Goal: Task Accomplishment & Management: Manage account settings

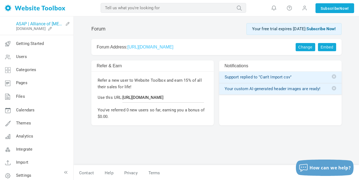
click at [47, 23] on link "ASAP | Alliance of [MEDICAL_DATA] Partners" at bounding box center [39, 23] width 47 height 5
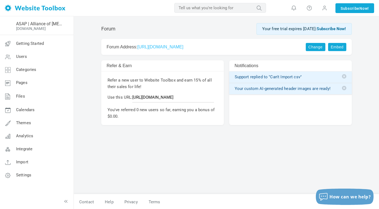
click at [22, 43] on span "Getting Started" at bounding box center [30, 43] width 28 height 5
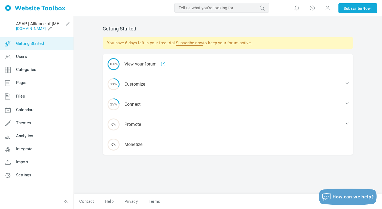
click at [40, 28] on link "[DOMAIN_NAME]" at bounding box center [31, 28] width 30 height 4
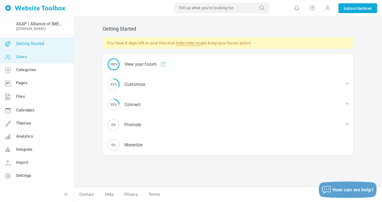
click at [26, 59] on span "Users" at bounding box center [21, 56] width 11 height 5
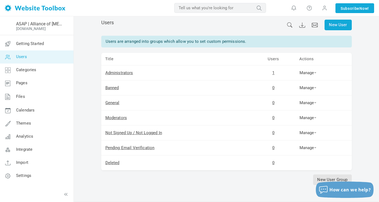
scroll to position [8, 0]
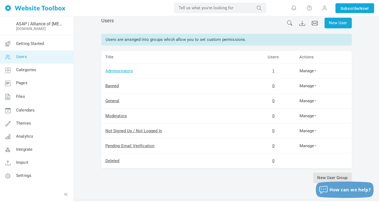
click at [126, 71] on link "Administrators" at bounding box center [119, 70] width 28 height 5
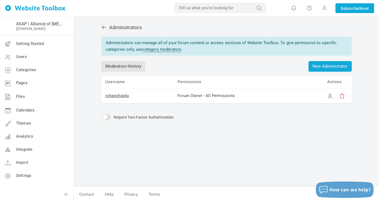
scroll to position [6, 0]
click at [154, 47] on link "category moderators" at bounding box center [162, 49] width 39 height 5
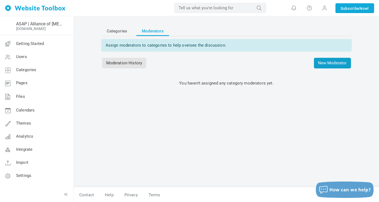
click at [331, 63] on span "New Moderator" at bounding box center [332, 63] width 37 height 11
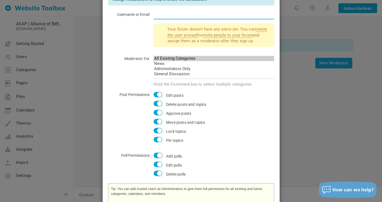
scroll to position [38, 0]
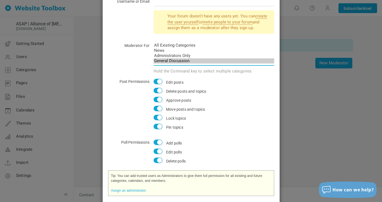
click at [170, 60] on option "General Discussion" at bounding box center [213, 60] width 121 height 5
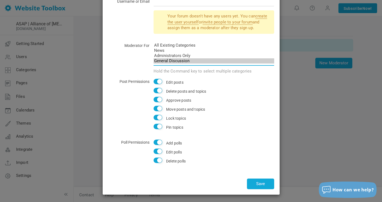
scroll to position [48, 0]
select select "all"
click at [161, 45] on option "All Existing Categories" at bounding box center [213, 45] width 121 height 5
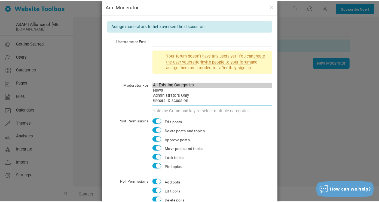
scroll to position [8, 0]
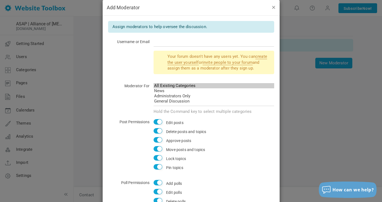
click at [271, 7] on button "button" at bounding box center [273, 7] width 4 height 6
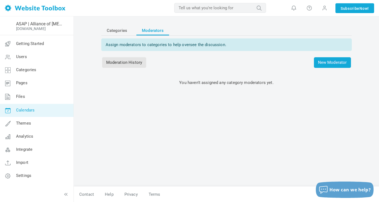
scroll to position [1, 0]
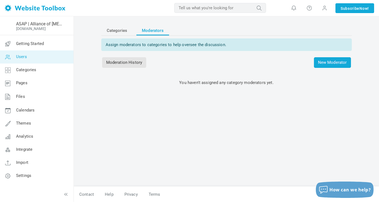
click at [28, 55] on link "Users" at bounding box center [37, 56] width 74 height 13
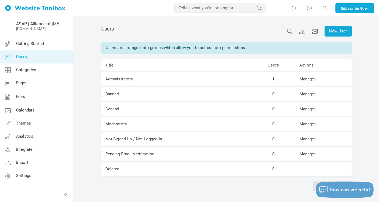
scroll to position [8, 0]
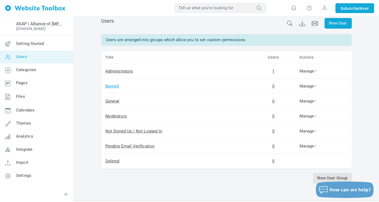
click at [113, 85] on link "Banned" at bounding box center [112, 86] width 14 height 5
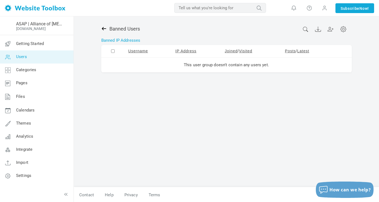
click at [105, 29] on icon at bounding box center [103, 28] width 5 height 5
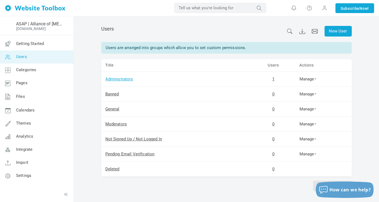
click at [118, 81] on link "Administrators" at bounding box center [119, 78] width 28 height 5
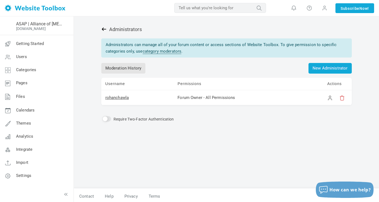
click at [104, 29] on icon at bounding box center [103, 28] width 4 height 3
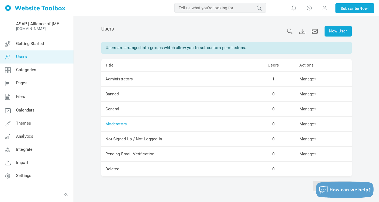
click at [112, 125] on link "Moderators" at bounding box center [116, 123] width 22 height 5
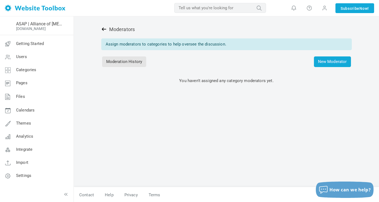
click at [102, 28] on icon at bounding box center [103, 28] width 5 height 5
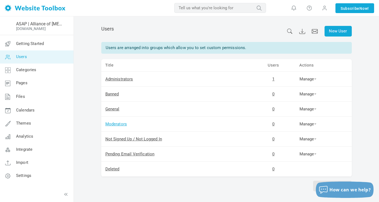
click at [116, 122] on link "Moderators" at bounding box center [116, 123] width 22 height 5
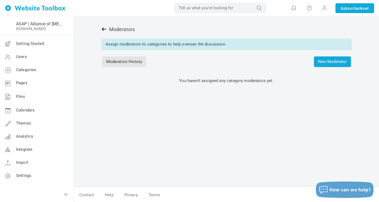
click at [105, 32] on link at bounding box center [105, 29] width 8 height 6
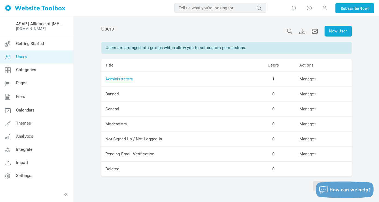
click at [113, 79] on link "Administrators" at bounding box center [119, 78] width 28 height 5
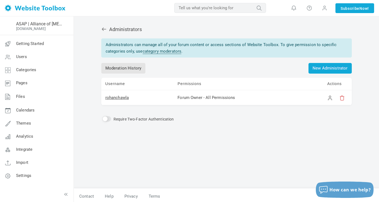
click at [149, 51] on link "category moderators" at bounding box center [162, 51] width 39 height 5
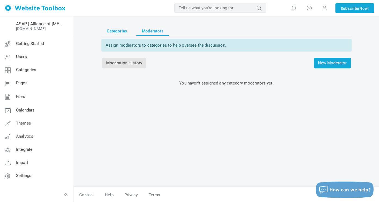
click at [109, 32] on span "Categories" at bounding box center [117, 31] width 21 height 10
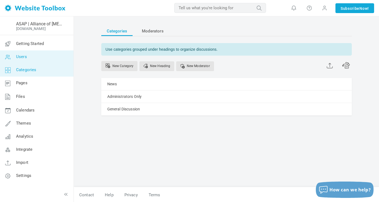
click at [33, 59] on link "Users" at bounding box center [37, 56] width 74 height 13
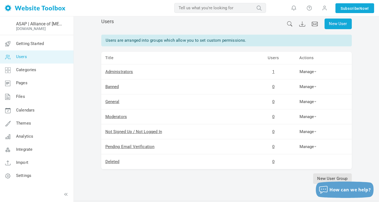
scroll to position [17, 0]
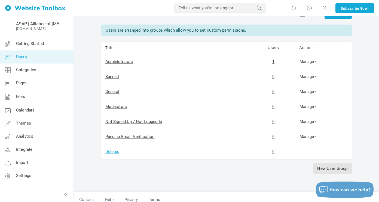
click at [115, 151] on link "Deleted" at bounding box center [112, 151] width 14 height 5
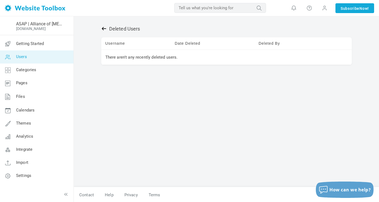
click at [104, 29] on icon at bounding box center [103, 28] width 4 height 3
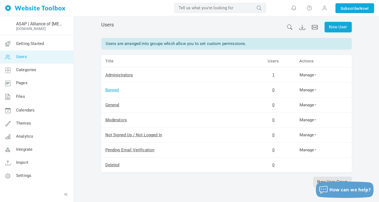
scroll to position [5, 0]
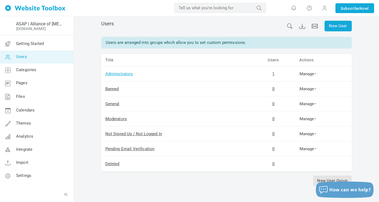
click at [111, 73] on link "Administrators" at bounding box center [119, 73] width 28 height 5
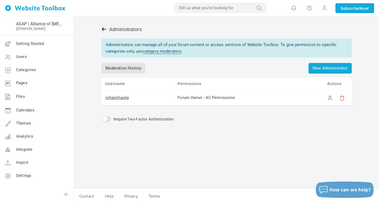
click at [101, 29] on icon at bounding box center [103, 28] width 5 height 5
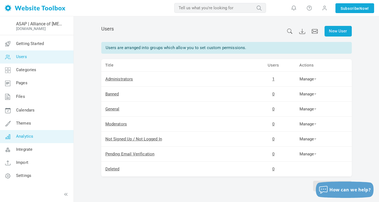
click at [20, 135] on span "Analytics" at bounding box center [24, 136] width 17 height 5
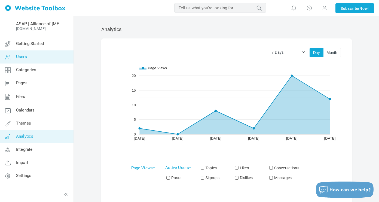
click at [21, 56] on span "Users" at bounding box center [21, 56] width 11 height 5
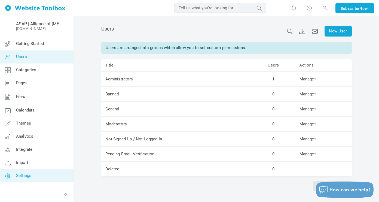
click at [16, 176] on span "Settings" at bounding box center [23, 175] width 15 height 5
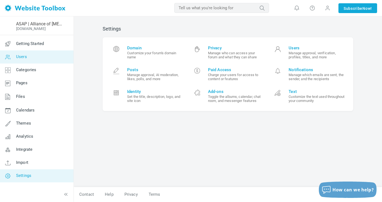
click at [27, 57] on link "Users" at bounding box center [37, 56] width 74 height 13
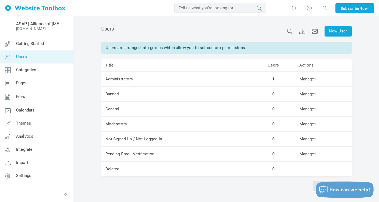
click at [24, 59] on span "Users" at bounding box center [21, 56] width 11 height 5
click at [35, 25] on link "ASAP | Alliance of [MEDICAL_DATA] Partners" at bounding box center [39, 23] width 47 height 5
